Goal: Information Seeking & Learning: Learn about a topic

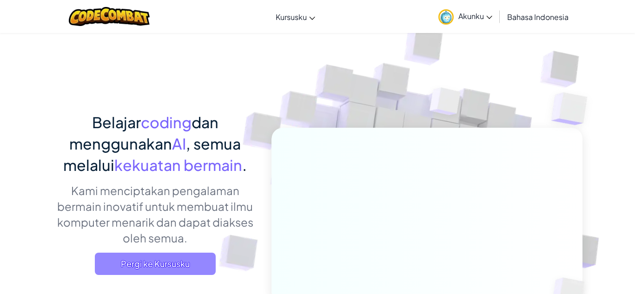
click at [169, 267] on span "Pergi ke Kursusku" at bounding box center [155, 264] width 121 height 22
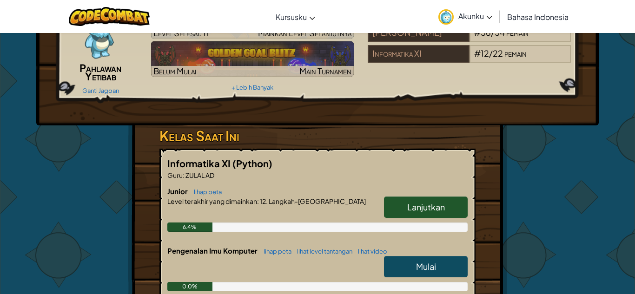
scroll to position [69, 0]
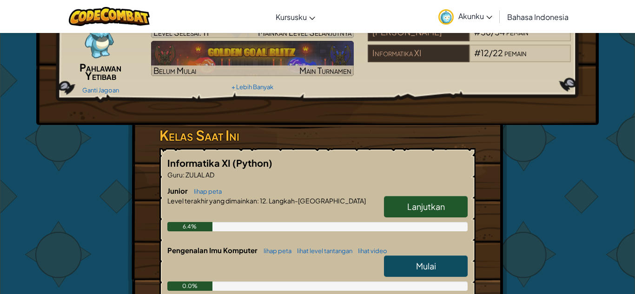
click at [408, 210] on span "Lanjutkan" at bounding box center [426, 206] width 38 height 11
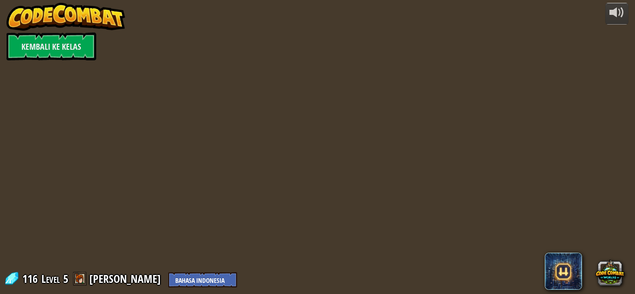
select select "id"
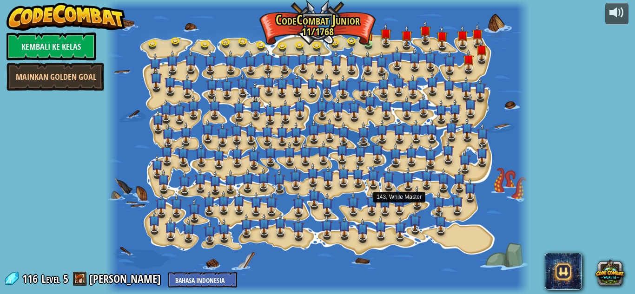
select select "id"
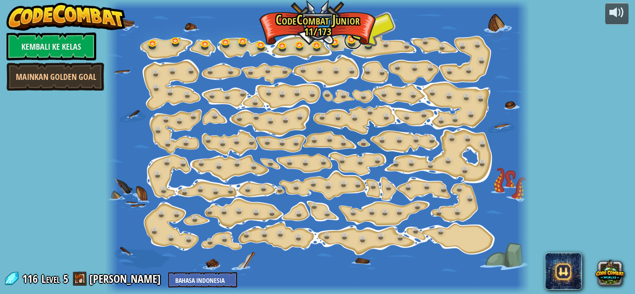
click at [347, 42] on link at bounding box center [353, 40] width 19 height 19
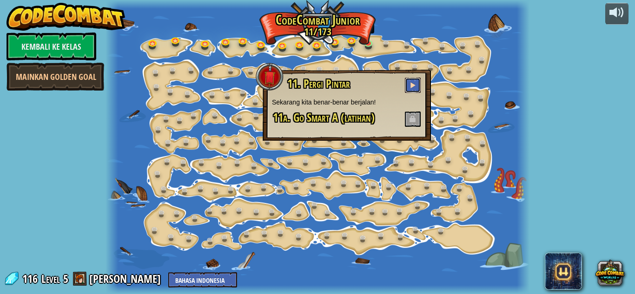
click at [413, 79] on button at bounding box center [413, 85] width 16 height 15
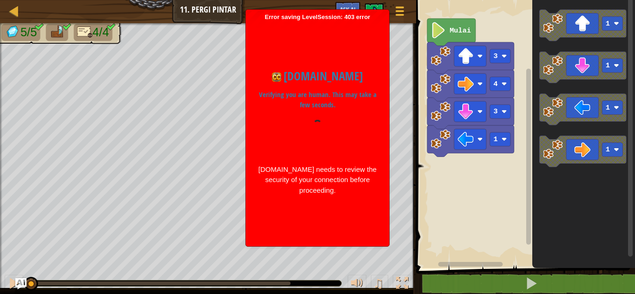
click at [294, 95] on p "Verifying you are human. This may take a few seconds." at bounding box center [318, 100] width 120 height 21
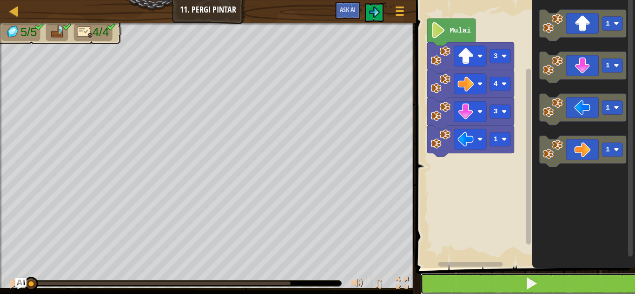
click at [580, 281] on button at bounding box center [531, 283] width 222 height 21
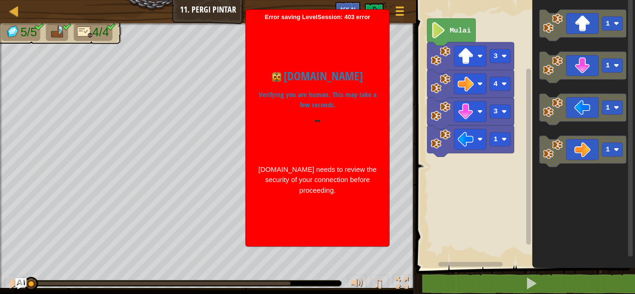
click at [321, 147] on div at bounding box center [318, 137] width 120 height 35
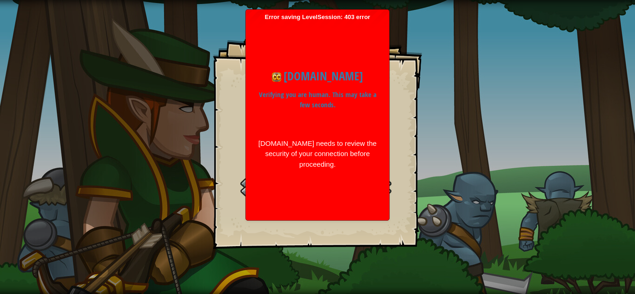
click at [356, 216] on div "codecombat.com Verifying you are human. This may take a few seconds. codecombat…" at bounding box center [318, 118] width 134 height 195
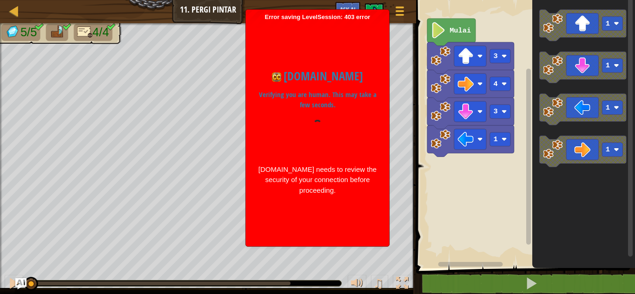
click at [366, 206] on div "codecombat.com Verifying you are human. This may take a few seconds. codecombat…" at bounding box center [318, 131] width 134 height 221
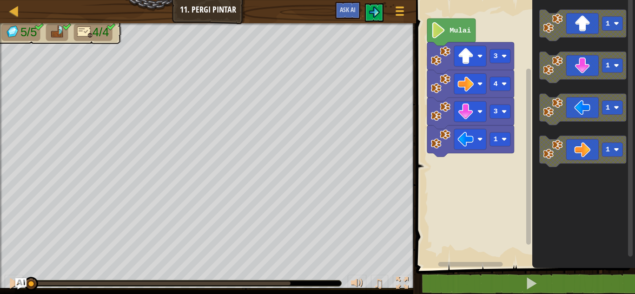
click at [528, 174] on rect "Ruang Kerja Blockly" at bounding box center [528, 157] width 5 height 176
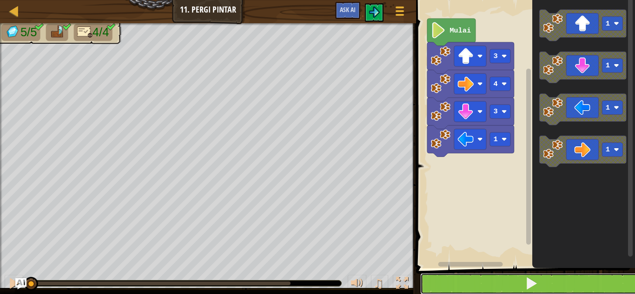
click at [482, 289] on button at bounding box center [531, 283] width 222 height 21
click at [619, 284] on button at bounding box center [531, 283] width 222 height 21
click at [465, 275] on button at bounding box center [531, 283] width 222 height 21
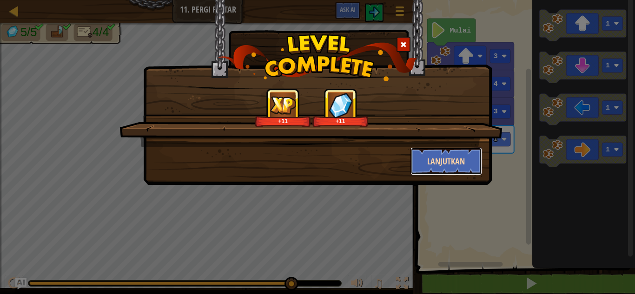
click at [460, 166] on button "Lanjutkan" at bounding box center [447, 161] width 72 height 28
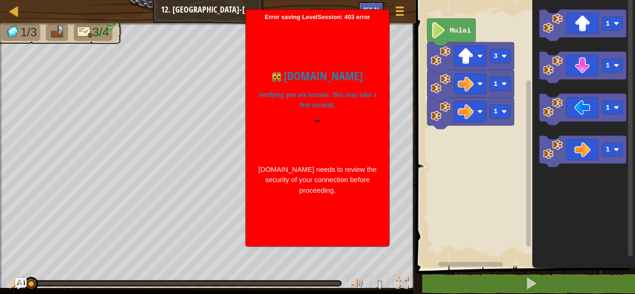
click at [266, 105] on p "Verifying you are human. This may take a few seconds." at bounding box center [318, 100] width 120 height 21
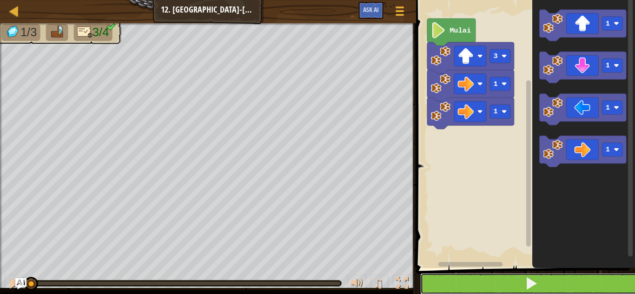
click at [510, 279] on button at bounding box center [531, 283] width 222 height 21
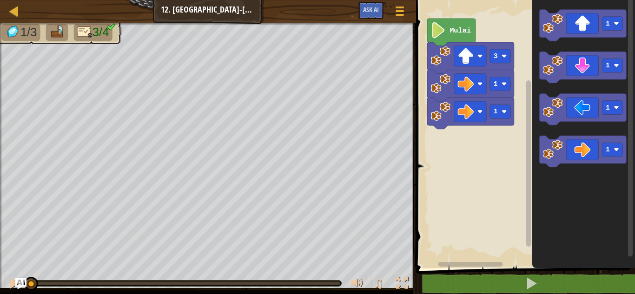
click at [478, 253] on rect "Ruang Kerja Blockly" at bounding box center [524, 131] width 222 height 273
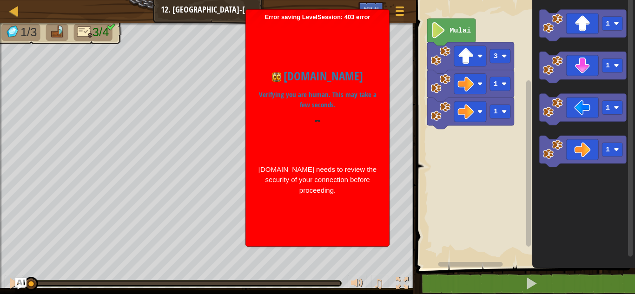
click at [382, 120] on div "codecombat.com Verifying you are human. This may take a few seconds. codecombat…" at bounding box center [318, 131] width 134 height 147
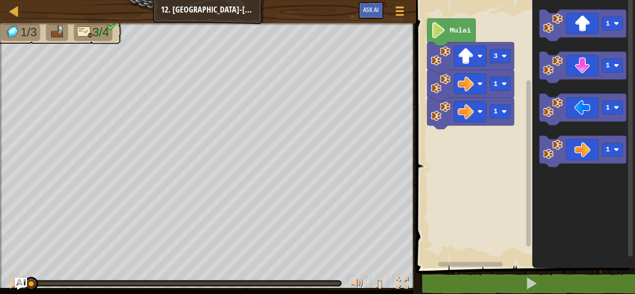
click at [18, 289] on img "Ask AI" at bounding box center [21, 284] width 12 height 12
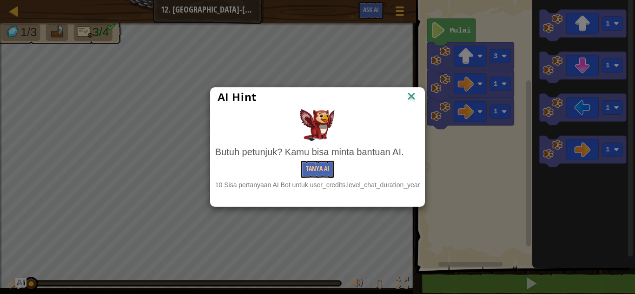
click at [76, 246] on div "AI Hint Butuh petunjuk? Kamu bisa minta bantuan AI. Tanya AI 10 Sisa pertanyaan…" at bounding box center [317, 147] width 635 height 294
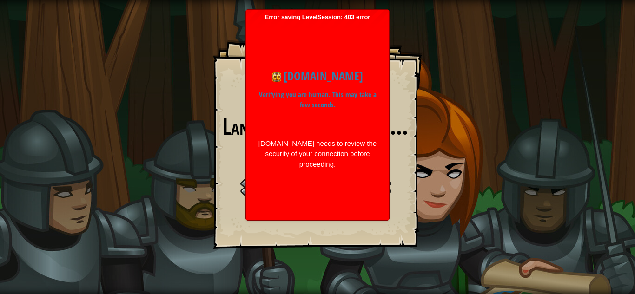
click at [311, 86] on div "codecombat.com Verifying you are human. This may take a few seconds. codecombat…" at bounding box center [318, 118] width 134 height 121
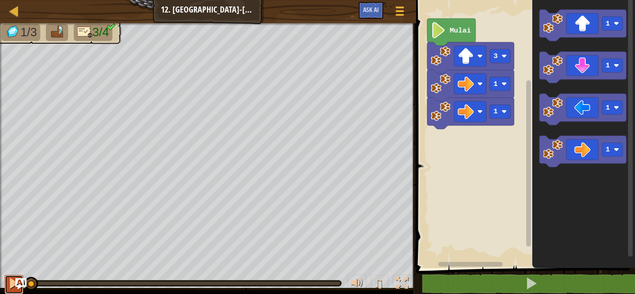
click at [11, 284] on div at bounding box center [14, 284] width 12 height 12
